Goal: Book appointment/travel/reservation

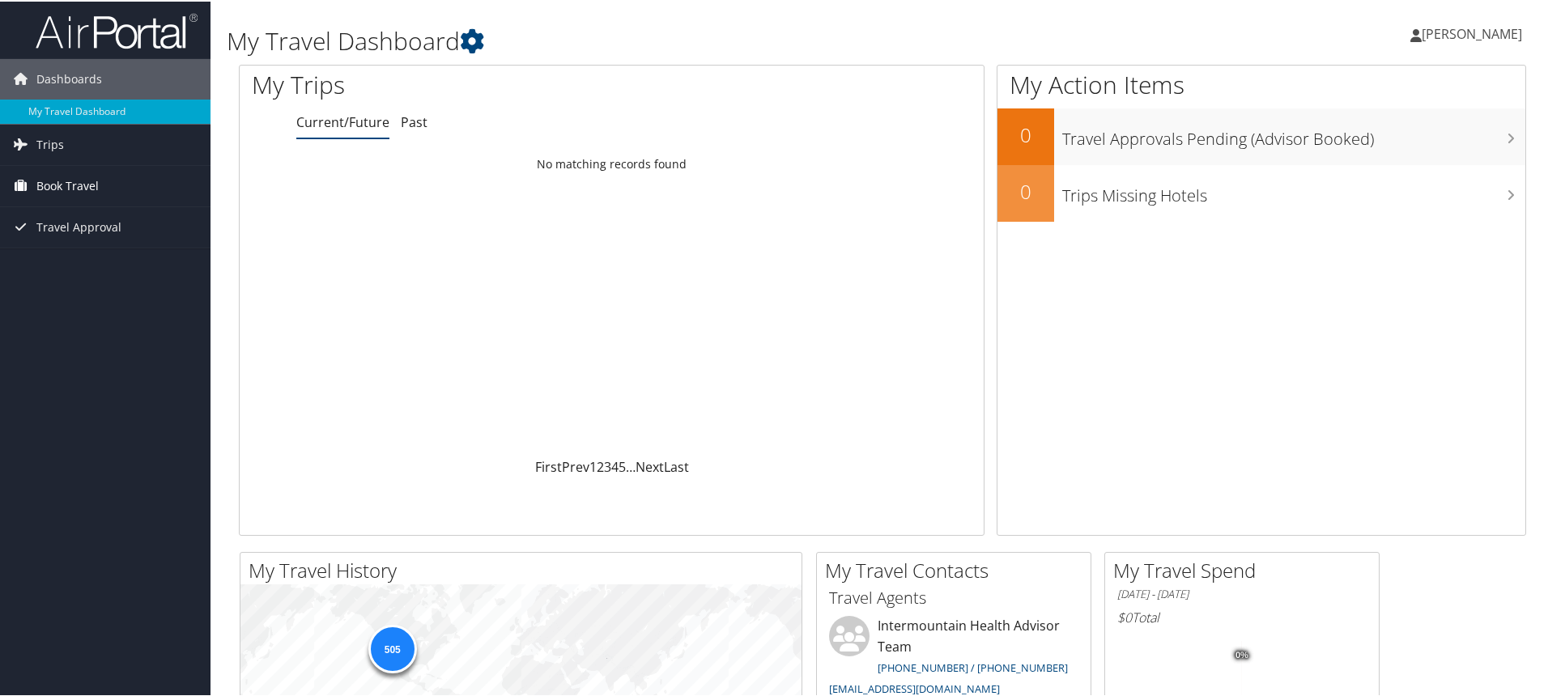
click at [76, 185] on span "Book Travel" at bounding box center [67, 184] width 62 height 40
click at [70, 156] on link "Trips" at bounding box center [105, 143] width 210 height 40
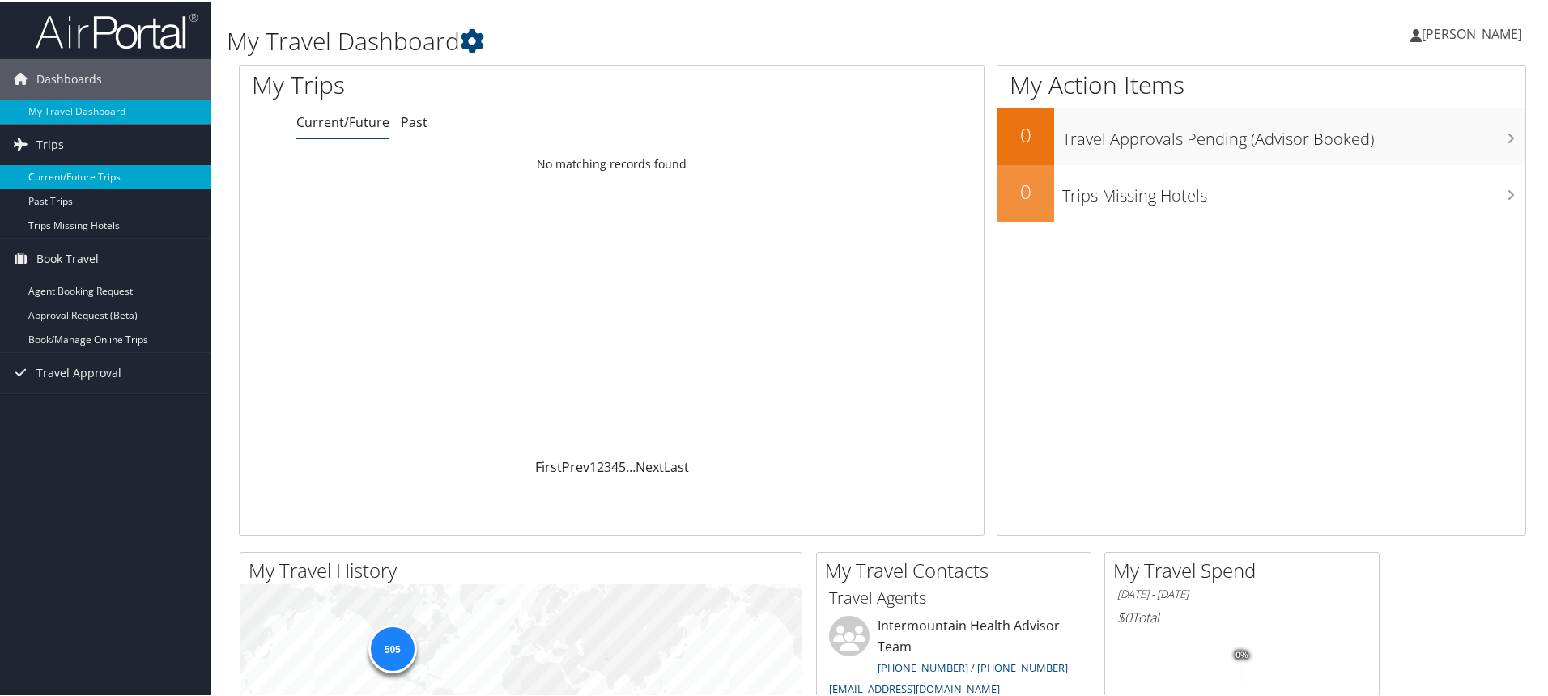
click at [73, 170] on link "Current/Future Trips" at bounding box center [105, 176] width 210 height 24
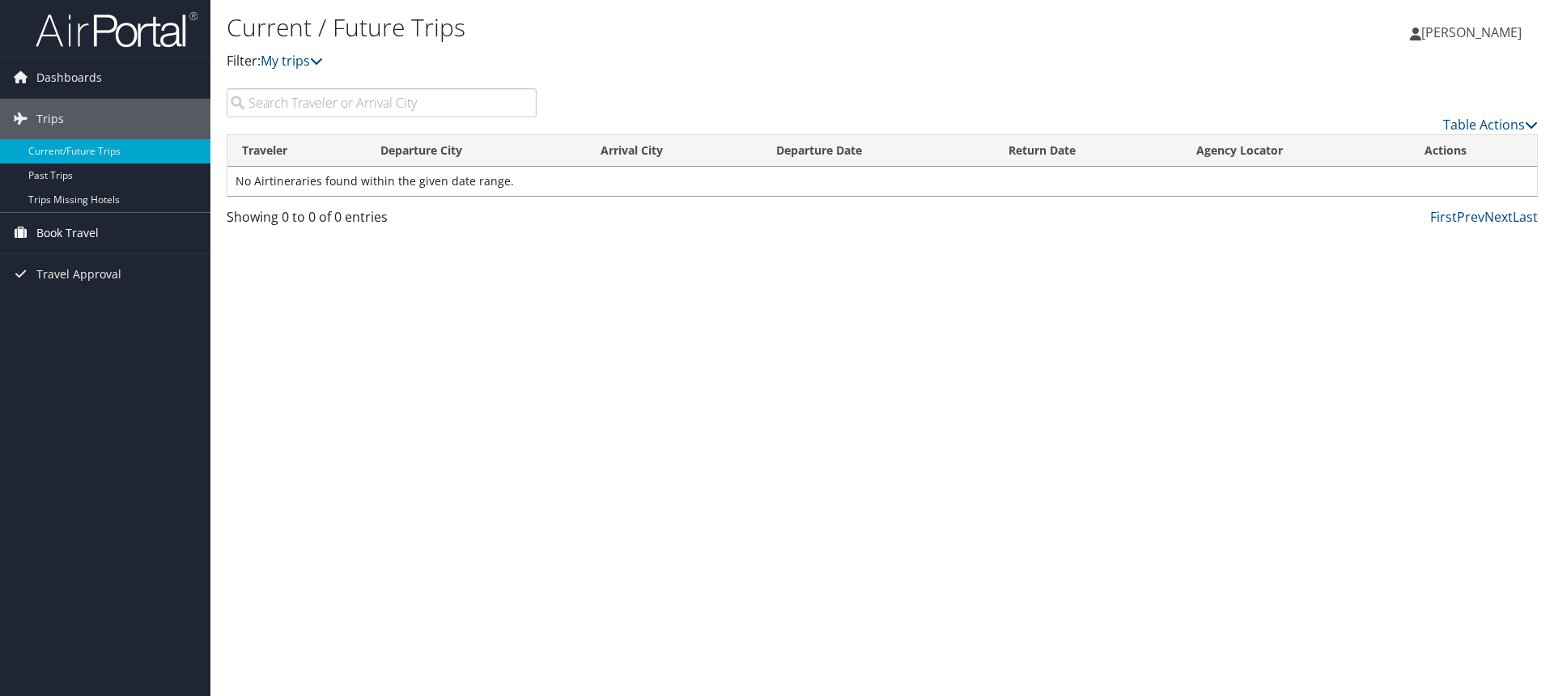
click at [89, 229] on span "Book Travel" at bounding box center [67, 233] width 62 height 40
click at [91, 315] on link "Book/Manage Online Trips" at bounding box center [105, 314] width 210 height 24
